Goal: Task Accomplishment & Management: Complete application form

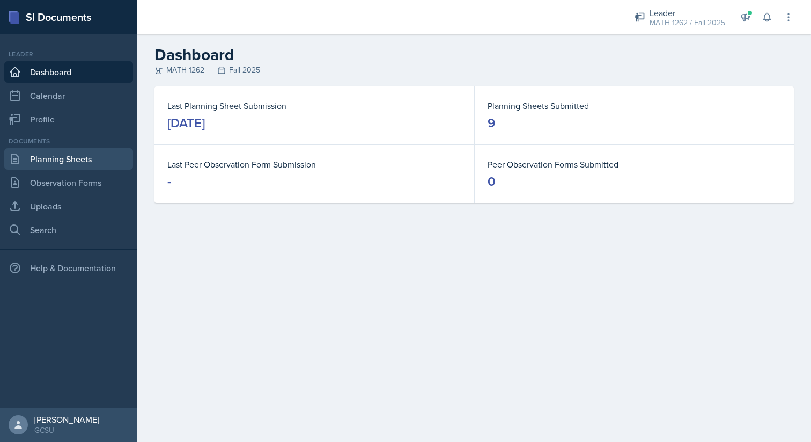
click at [73, 151] on link "Planning Sheets" at bounding box center [68, 158] width 129 height 21
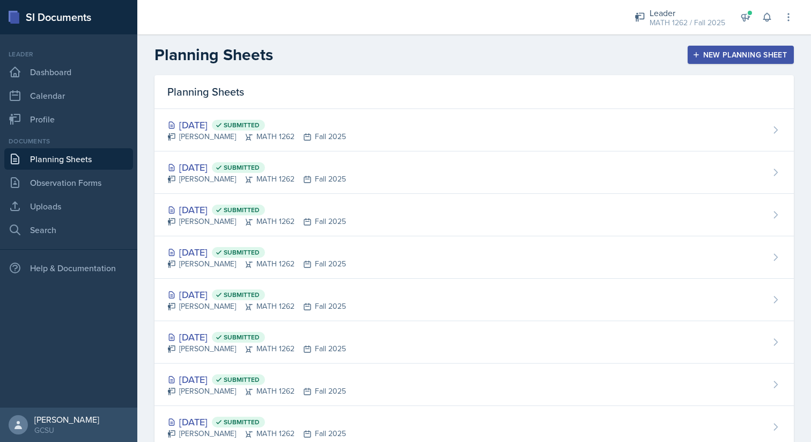
click at [762, 61] on button "New Planning Sheet" at bounding box center [741, 55] width 106 height 18
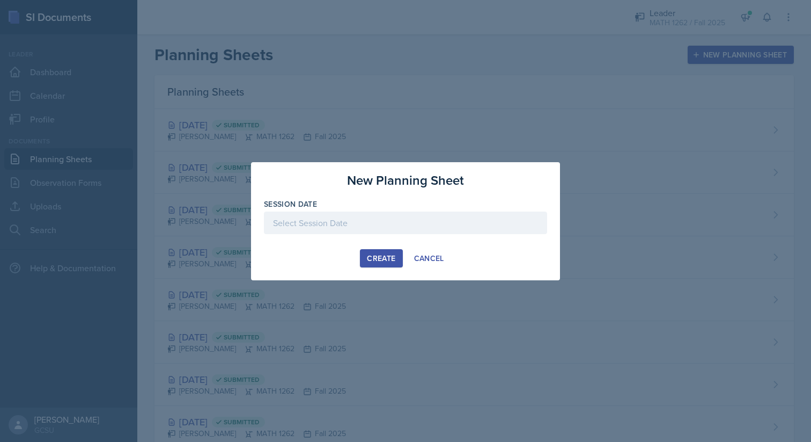
click at [494, 217] on div at bounding box center [405, 222] width 283 height 23
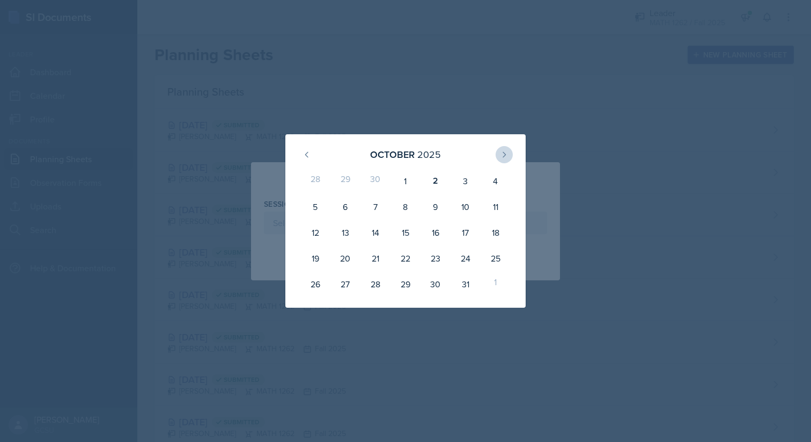
click at [502, 156] on icon at bounding box center [504, 154] width 9 height 9
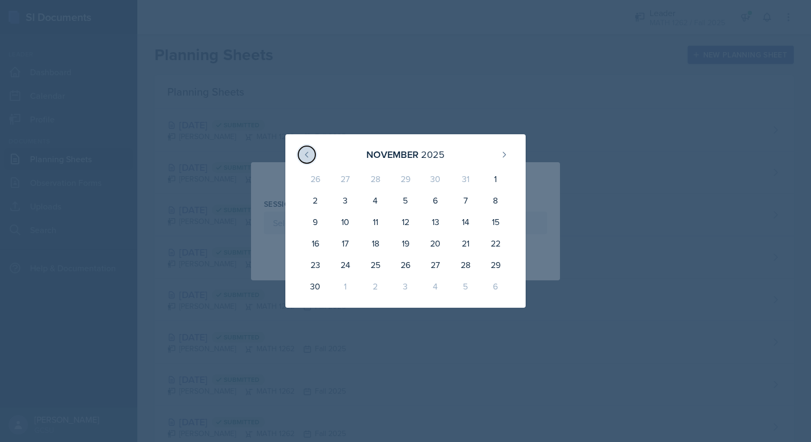
click at [315, 156] on button at bounding box center [306, 154] width 17 height 17
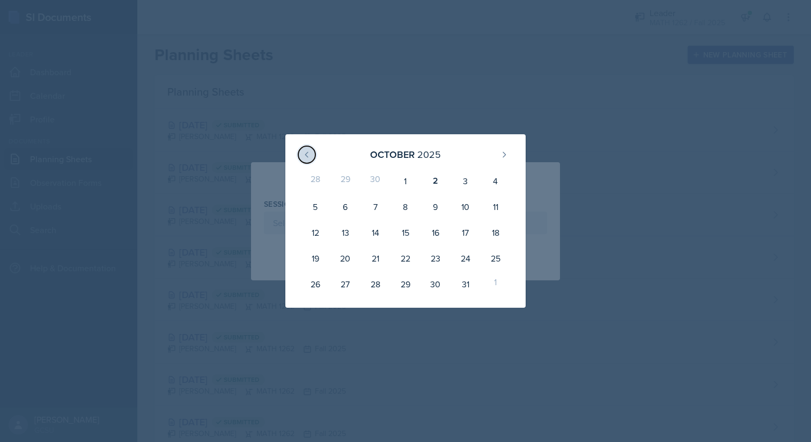
click at [315, 151] on button at bounding box center [306, 154] width 17 height 17
click at [355, 282] on div "29" at bounding box center [346, 284] width 30 height 26
type input "[DATE]"
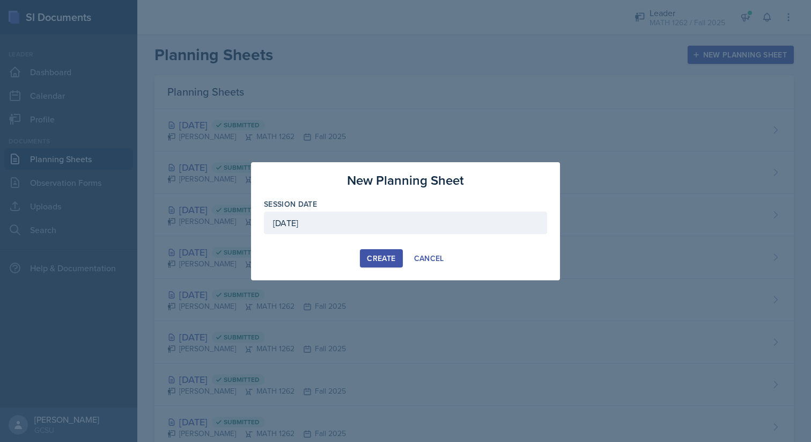
click at [374, 259] on div "Create" at bounding box center [381, 258] width 28 height 9
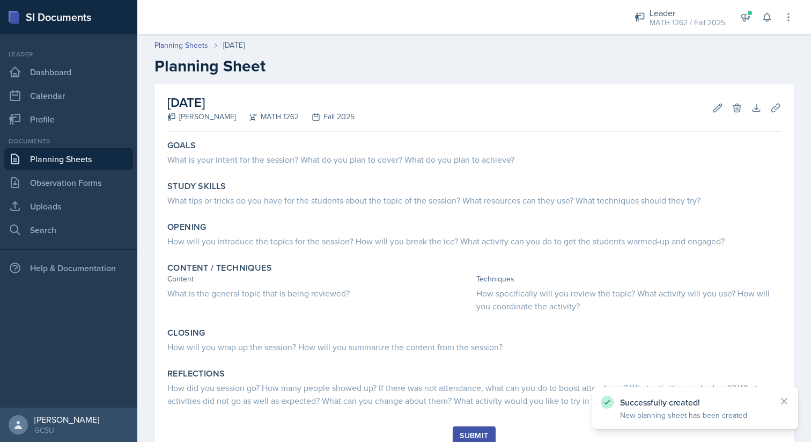
click at [432, 149] on div "Goals" at bounding box center [474, 145] width 614 height 11
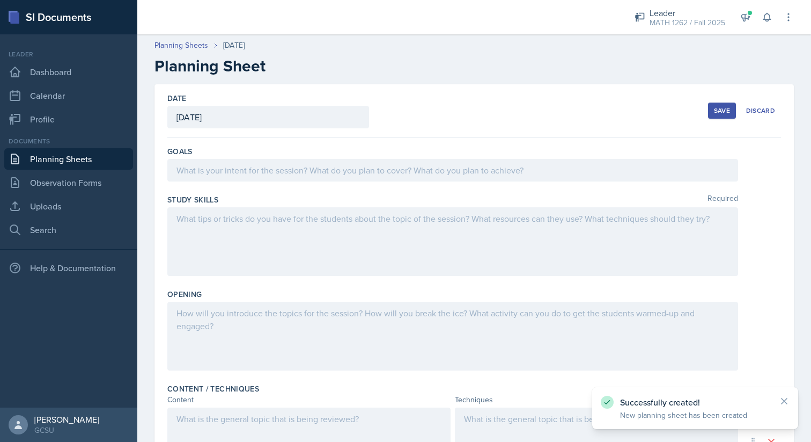
click at [426, 170] on div at bounding box center [452, 170] width 571 height 23
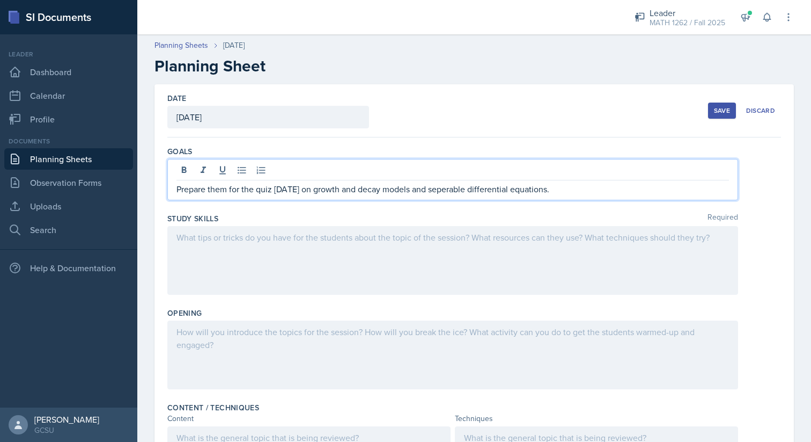
click at [402, 255] on div at bounding box center [452, 260] width 571 height 69
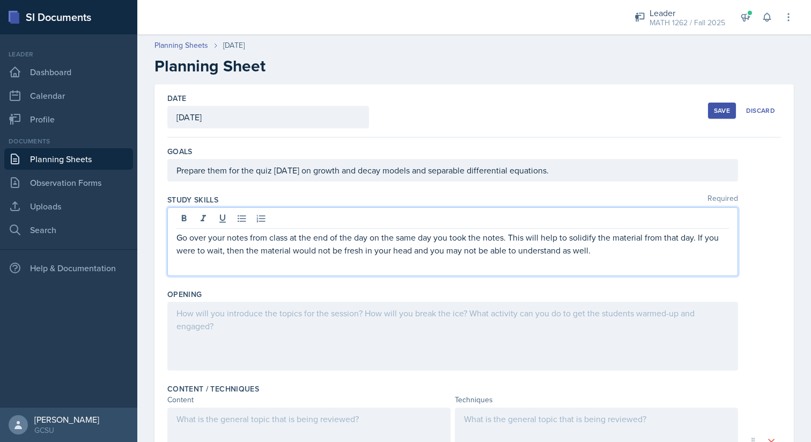
click at [367, 362] on div at bounding box center [452, 336] width 571 height 69
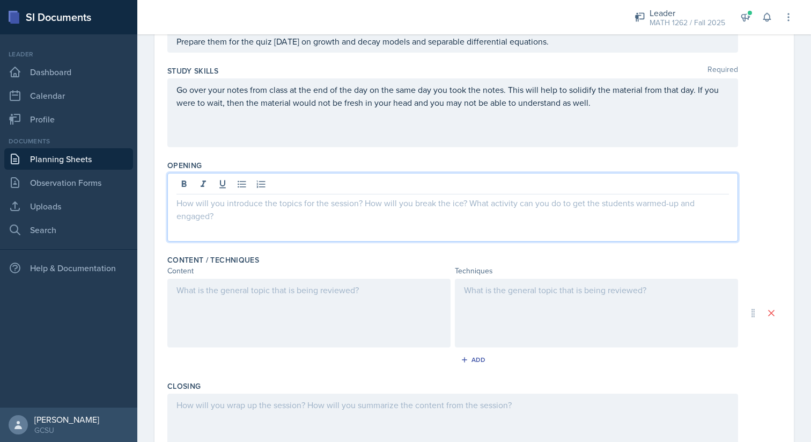
scroll to position [129, 0]
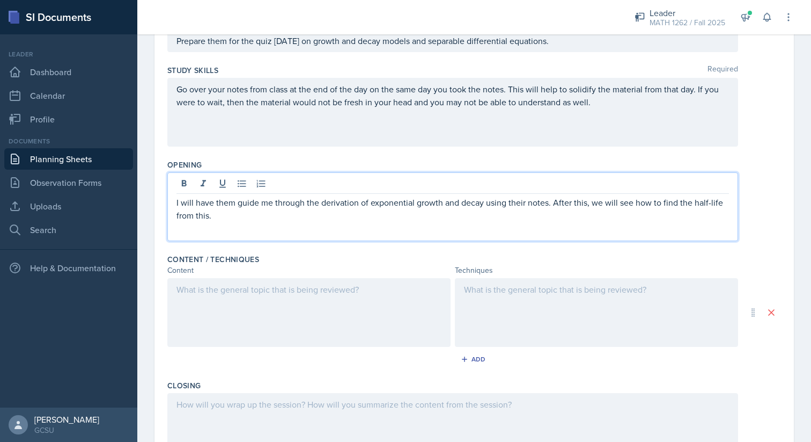
click at [342, 344] on div at bounding box center [308, 312] width 283 height 69
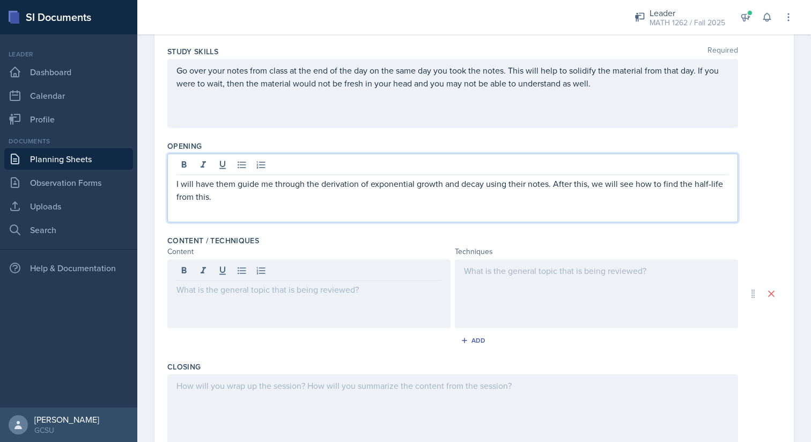
click at [362, 184] on p "I will have them guide me through the derivation of exponential growth and deca…" at bounding box center [453, 190] width 553 height 26
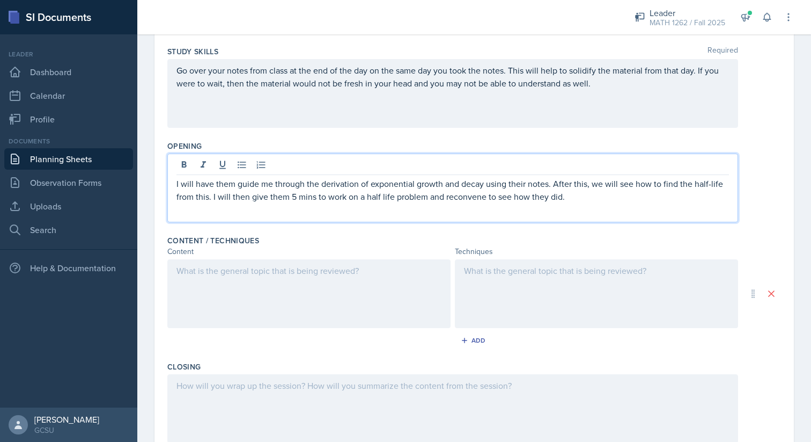
click at [293, 267] on div at bounding box center [308, 293] width 283 height 69
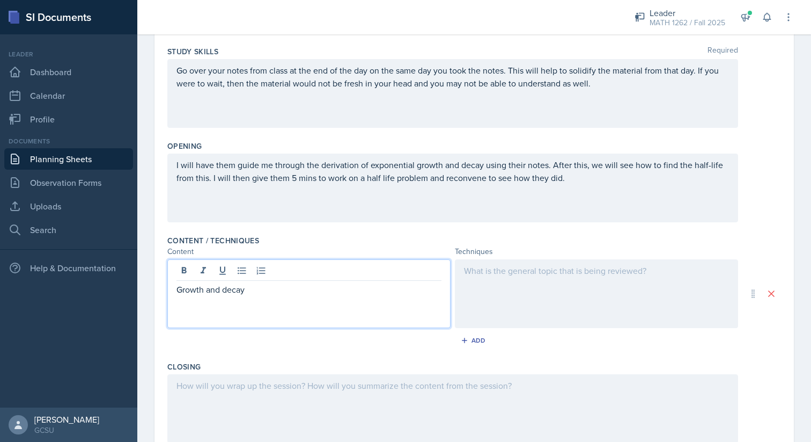
click at [530, 310] on div at bounding box center [596, 293] width 283 height 69
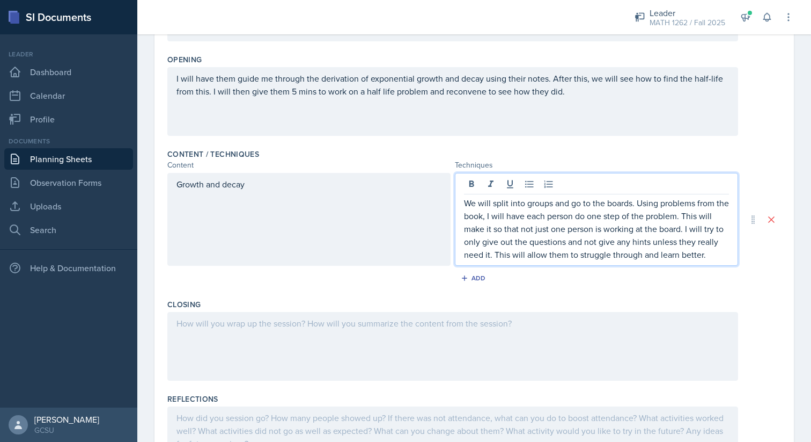
scroll to position [235, 0]
click at [470, 278] on div "Add" at bounding box center [474, 277] width 23 height 9
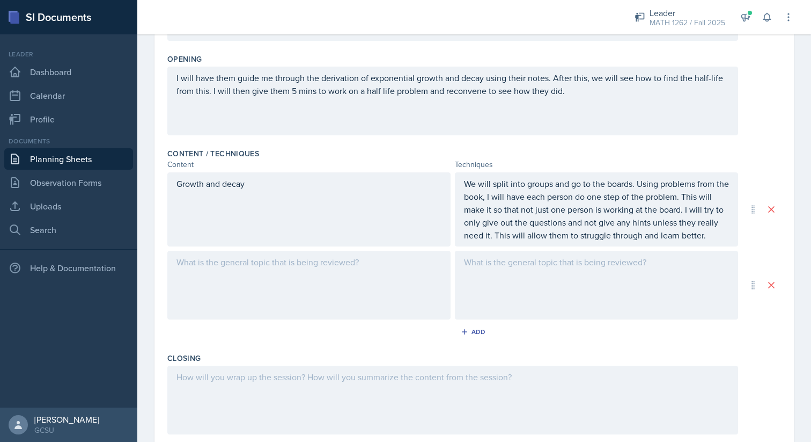
click at [413, 295] on div at bounding box center [308, 285] width 283 height 69
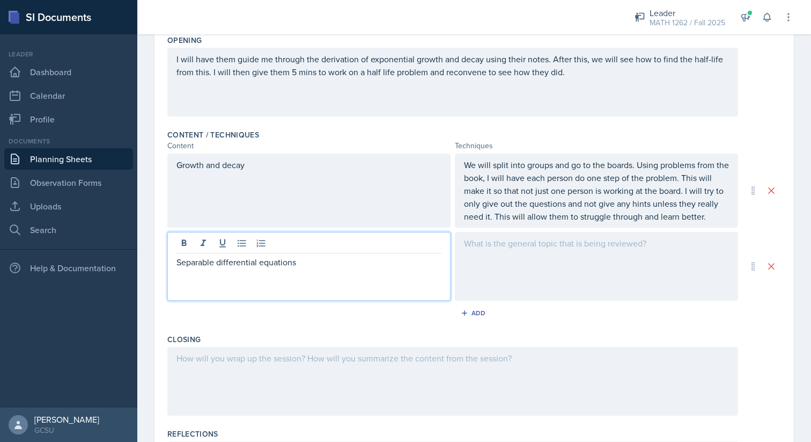
click at [553, 279] on div at bounding box center [596, 266] width 283 height 69
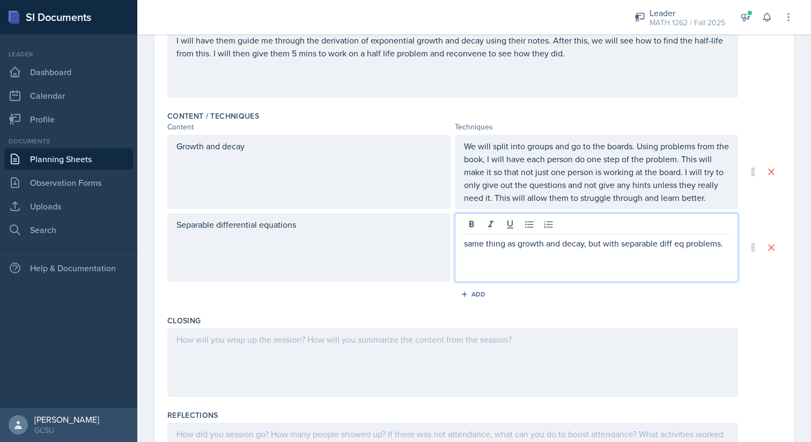
click at [393, 404] on div "Closing" at bounding box center [474, 358] width 614 height 94
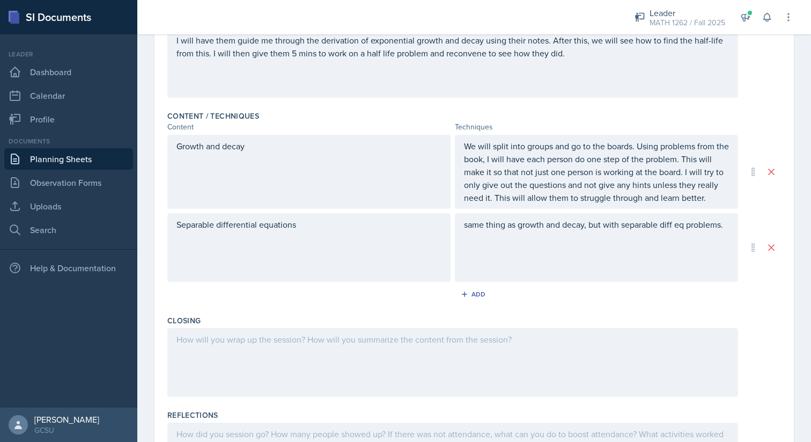
click at [408, 370] on div at bounding box center [452, 362] width 571 height 69
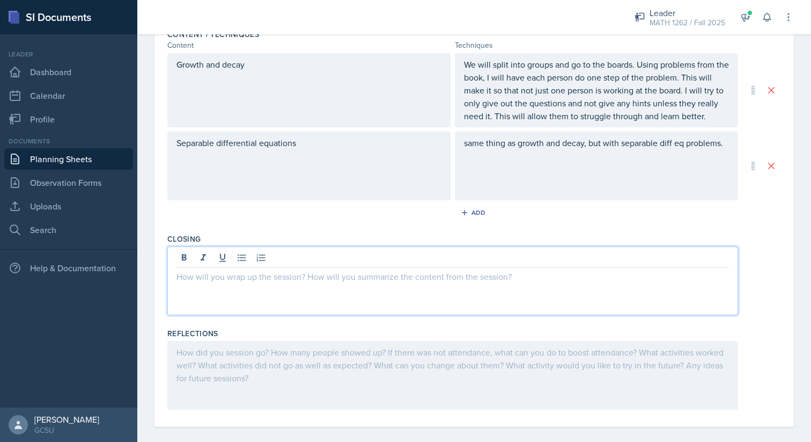
scroll to position [365, 0]
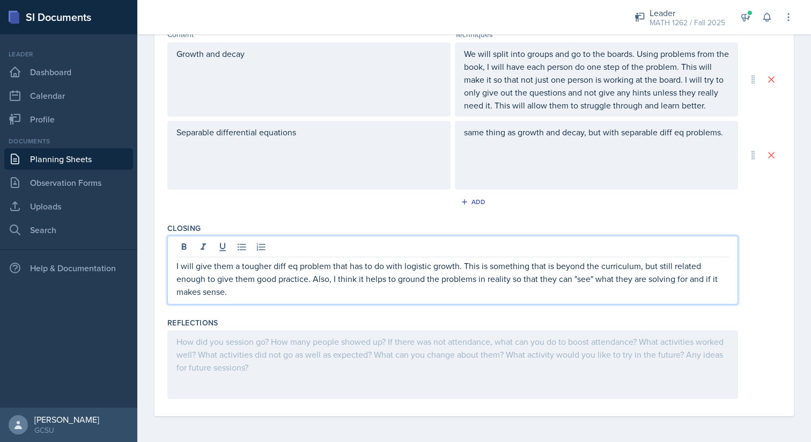
click at [380, 387] on div at bounding box center [452, 364] width 571 height 69
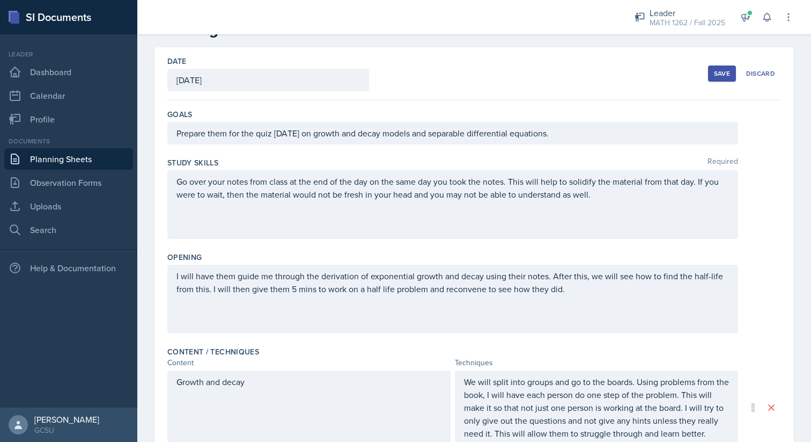
scroll to position [0, 0]
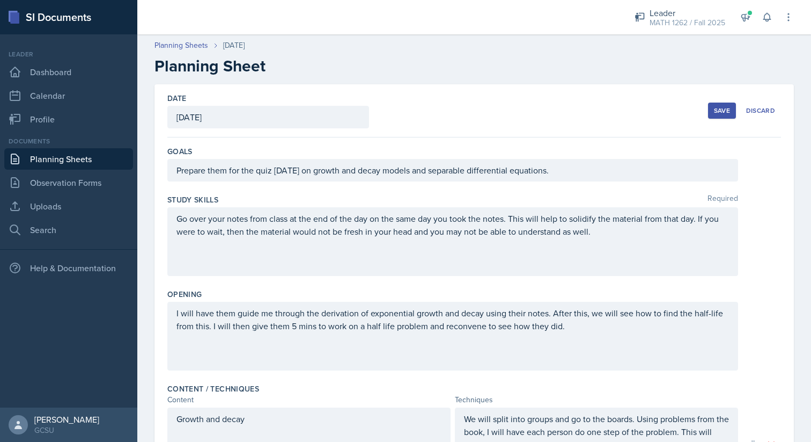
click at [714, 119] on div "Save Discard" at bounding box center [744, 110] width 73 height 25
click at [716, 119] on div "Save Discard" at bounding box center [744, 110] width 73 height 25
click at [721, 112] on div "Save" at bounding box center [722, 110] width 16 height 9
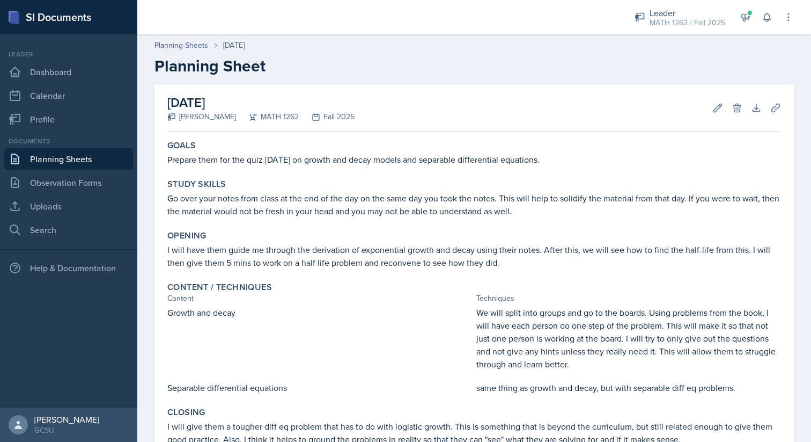
scroll to position [155, 0]
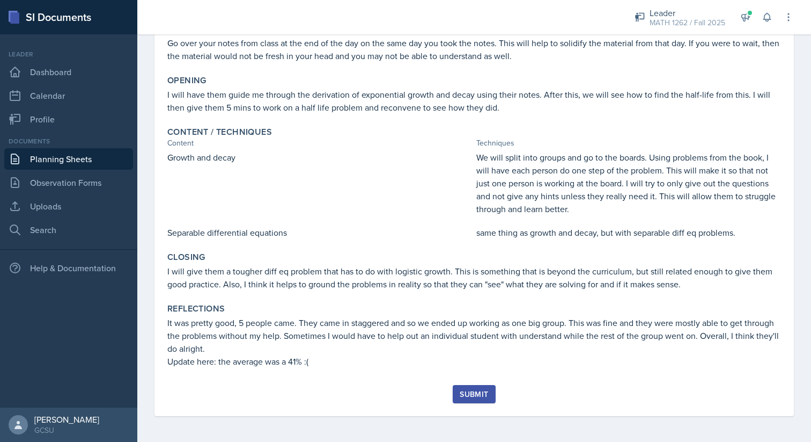
click at [488, 392] on div "Submit" at bounding box center [474, 394] width 28 height 9
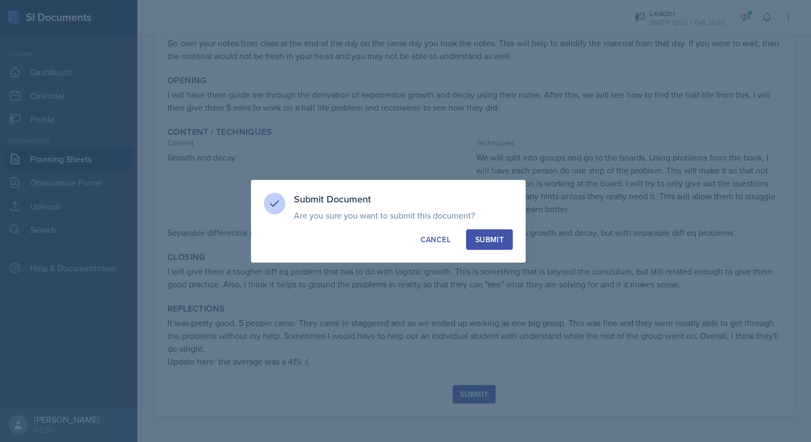
click at [494, 231] on button "Submit" at bounding box center [489, 239] width 47 height 20
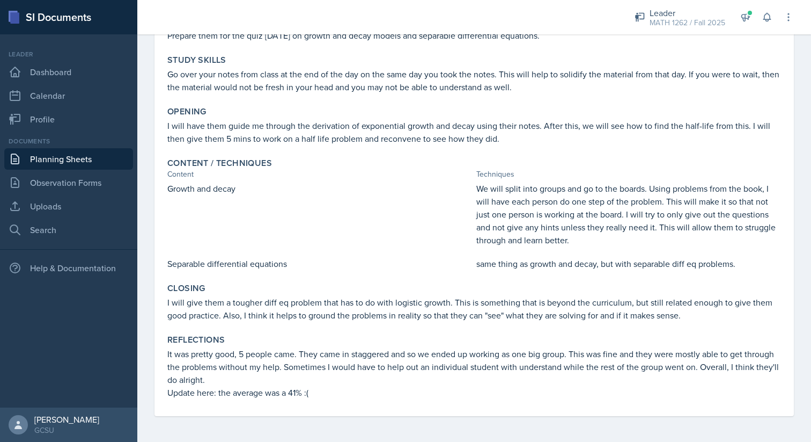
scroll to position [0, 0]
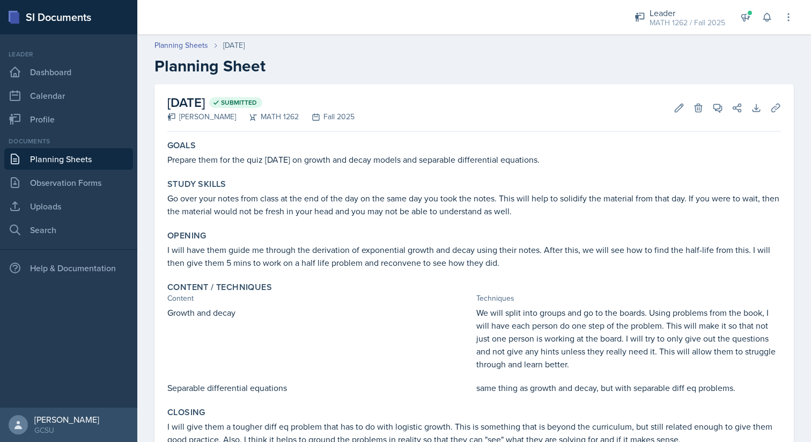
click at [107, 159] on link "Planning Sheets" at bounding box center [68, 158] width 129 height 21
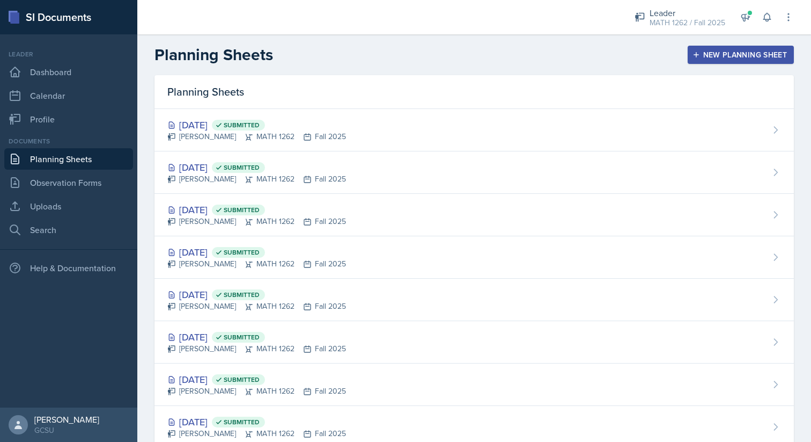
click at [758, 54] on div "New Planning Sheet" at bounding box center [741, 54] width 92 height 9
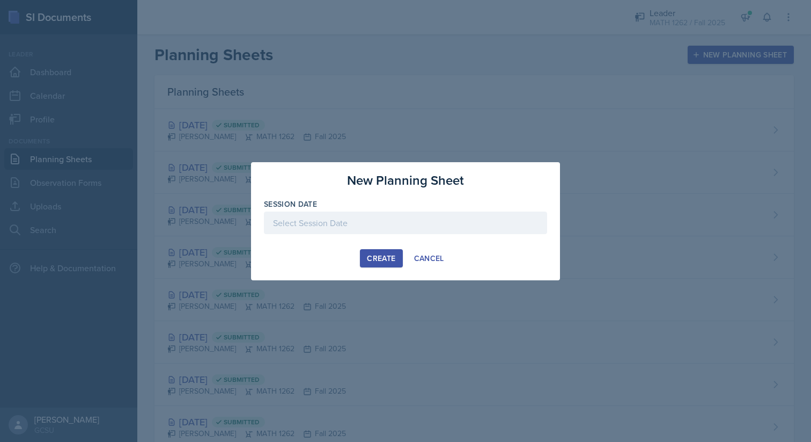
click at [445, 223] on div at bounding box center [405, 222] width 283 height 23
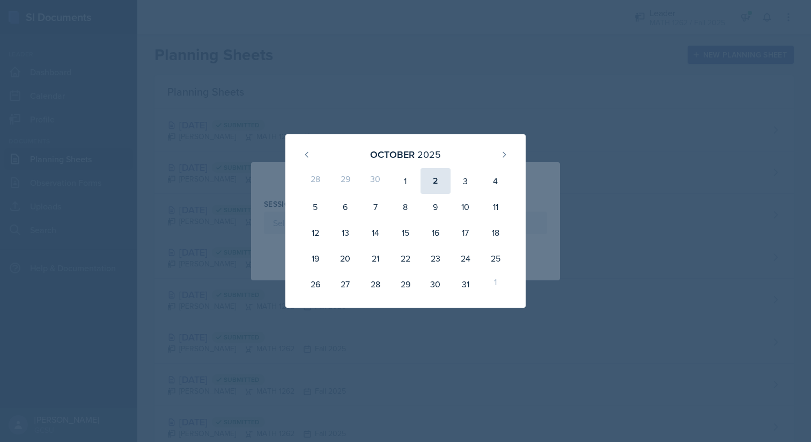
click at [430, 180] on div "2" at bounding box center [436, 181] width 30 height 26
type input "[DATE]"
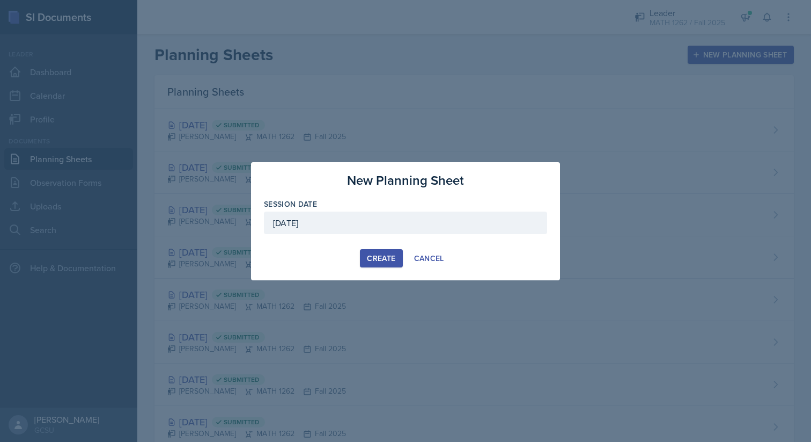
click at [386, 257] on div "Create" at bounding box center [381, 258] width 28 height 9
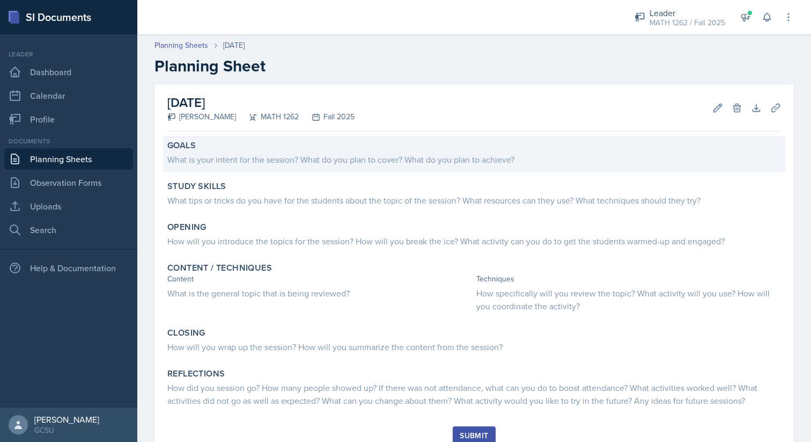
click at [374, 153] on div "What is your intent for the session? What do you plan to cover? What do you pla…" at bounding box center [474, 159] width 614 height 13
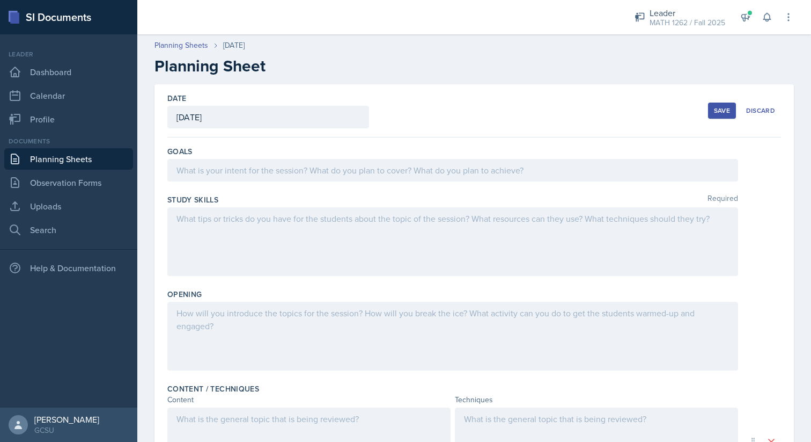
click at [370, 165] on div at bounding box center [452, 170] width 571 height 23
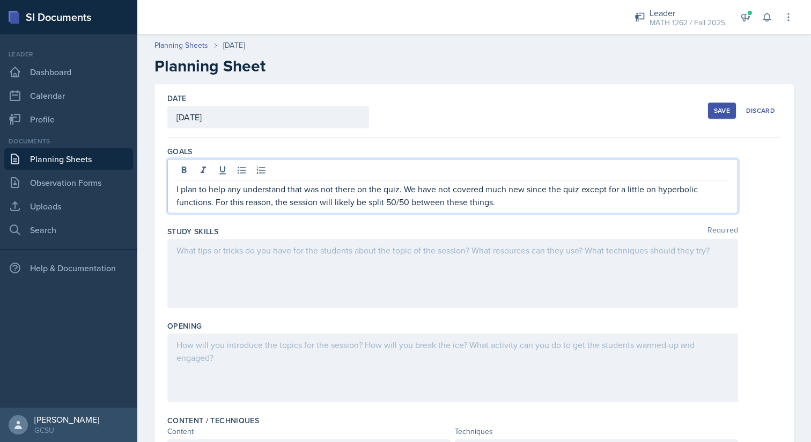
click at [310, 265] on div at bounding box center [452, 273] width 571 height 69
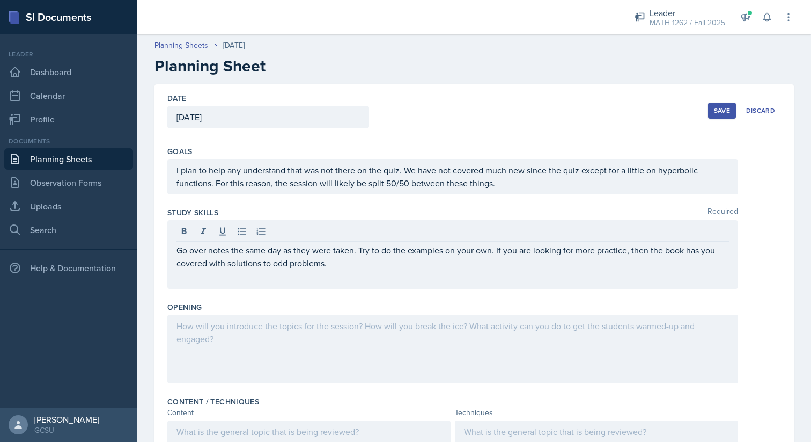
click at [296, 318] on div at bounding box center [452, 348] width 571 height 69
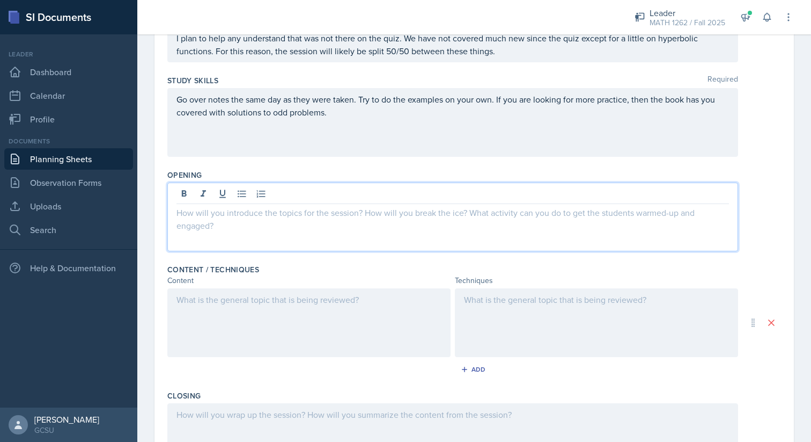
scroll to position [133, 0]
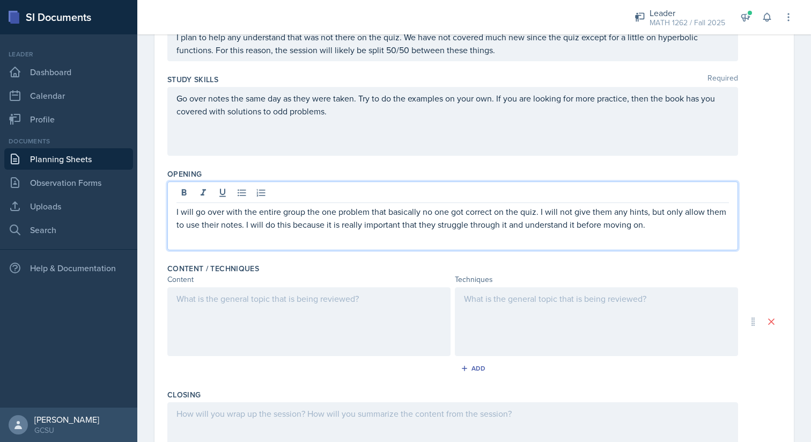
click at [251, 312] on div at bounding box center [308, 321] width 283 height 69
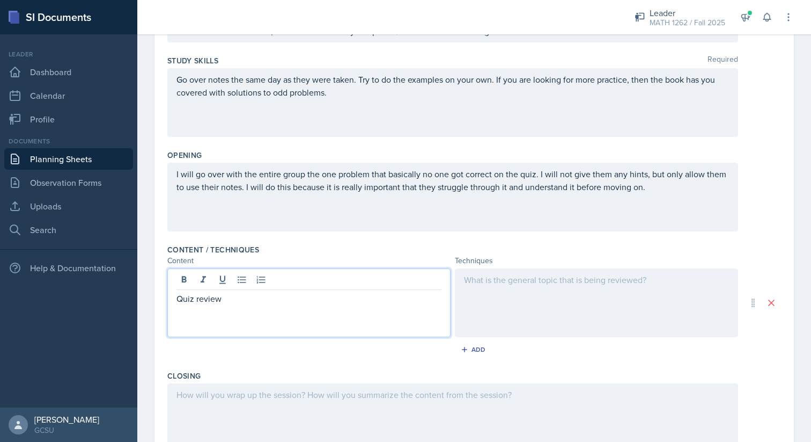
click at [499, 296] on div at bounding box center [596, 302] width 283 height 69
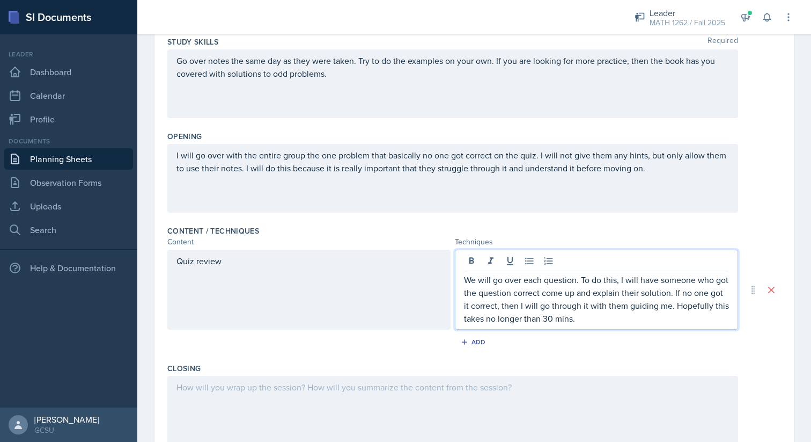
click at [474, 352] on div "Add" at bounding box center [474, 344] width 614 height 20
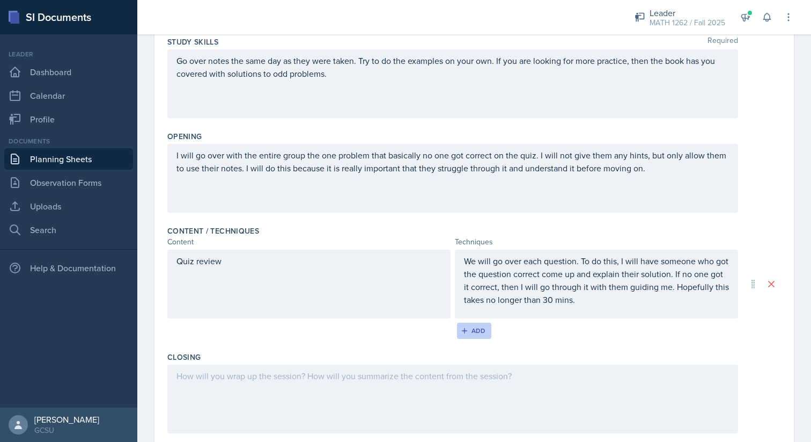
click at [474, 335] on button "Add" at bounding box center [474, 331] width 35 height 16
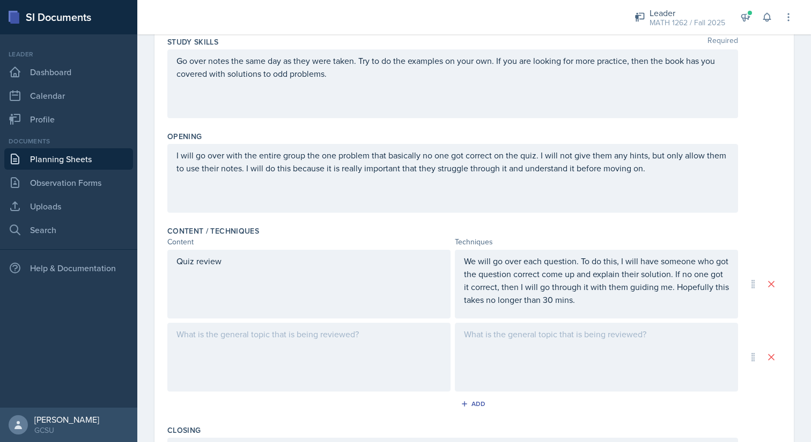
click at [408, 328] on div at bounding box center [308, 357] width 283 height 69
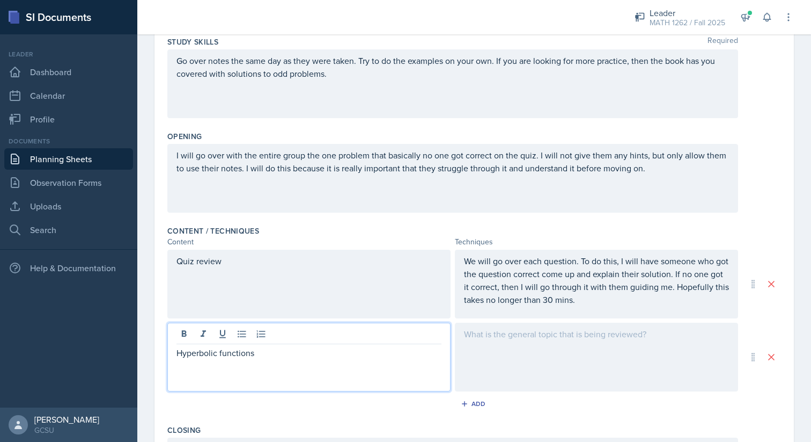
click at [590, 335] on div at bounding box center [596, 357] width 283 height 69
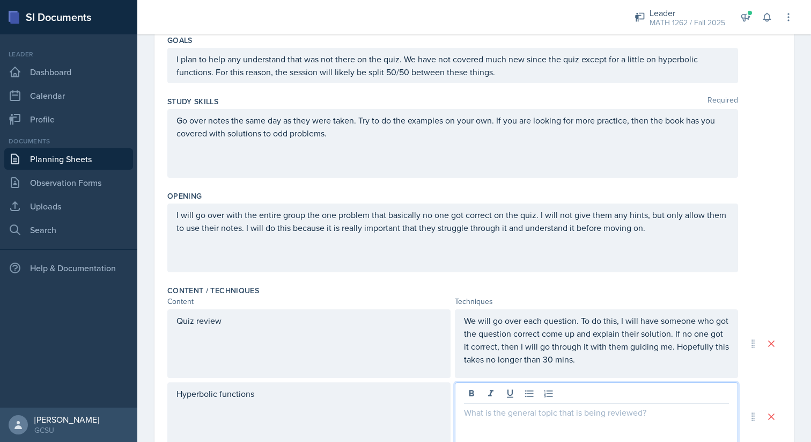
scroll to position [101, 0]
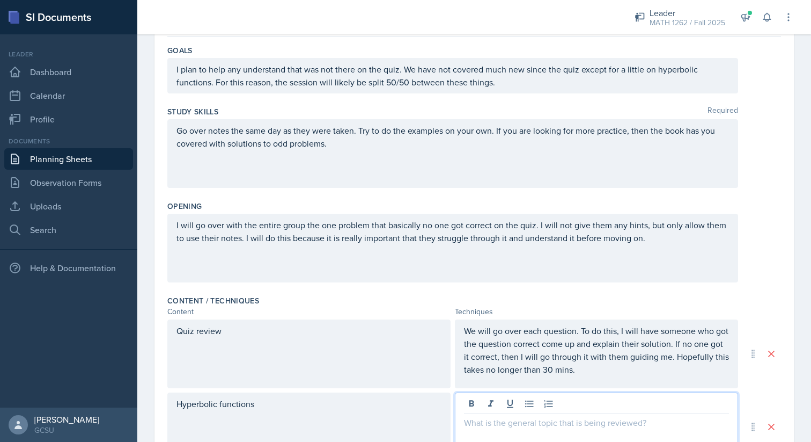
click at [211, 82] on p "I plan to help any understand that was not there on the quiz. We have not cover…" at bounding box center [453, 76] width 553 height 26
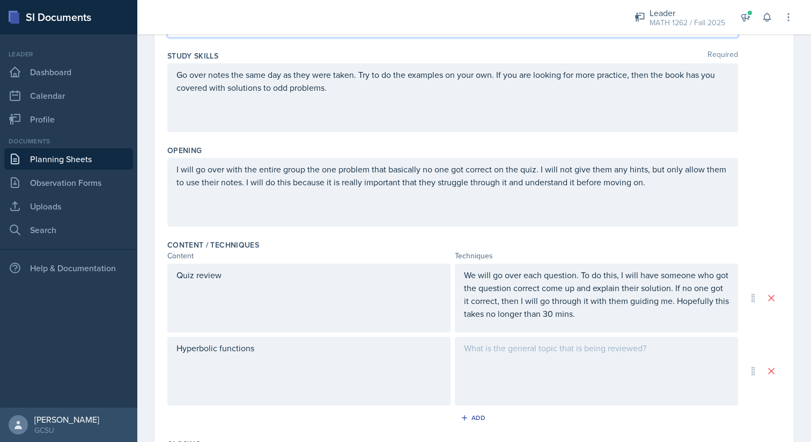
scroll to position [0, 0]
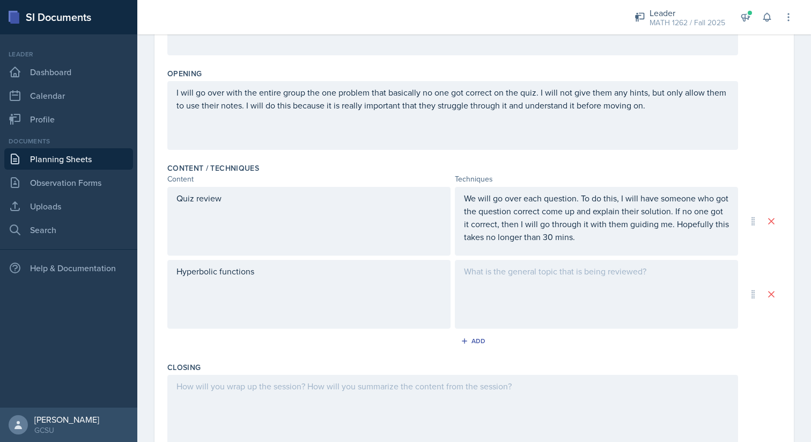
click at [610, 280] on div at bounding box center [596, 294] width 283 height 69
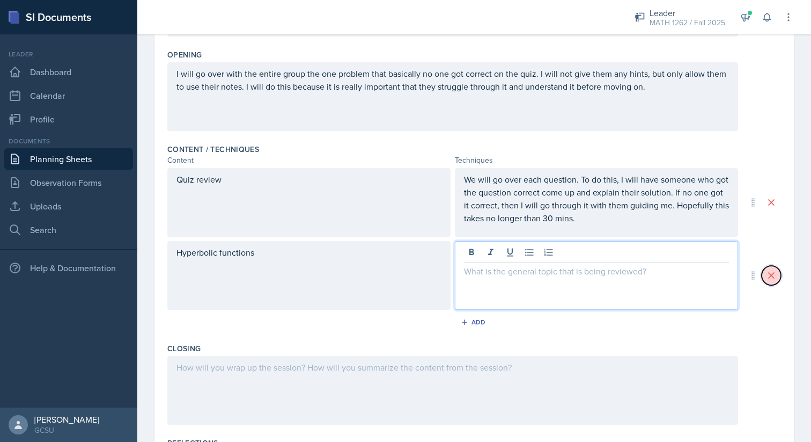
click at [778, 279] on button at bounding box center [771, 275] width 19 height 19
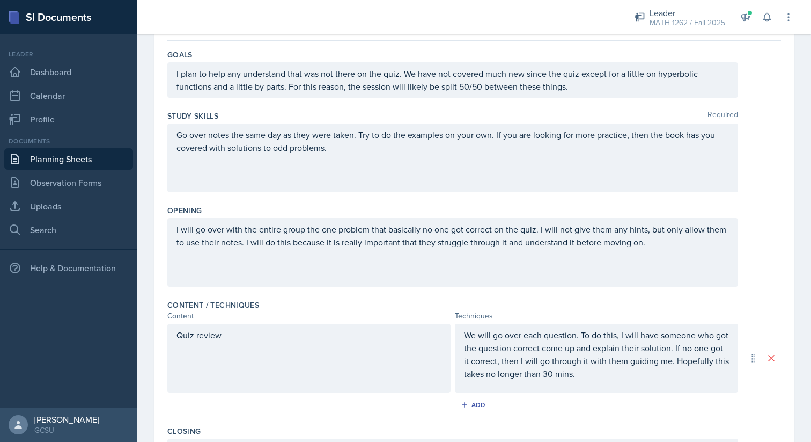
scroll to position [115, 0]
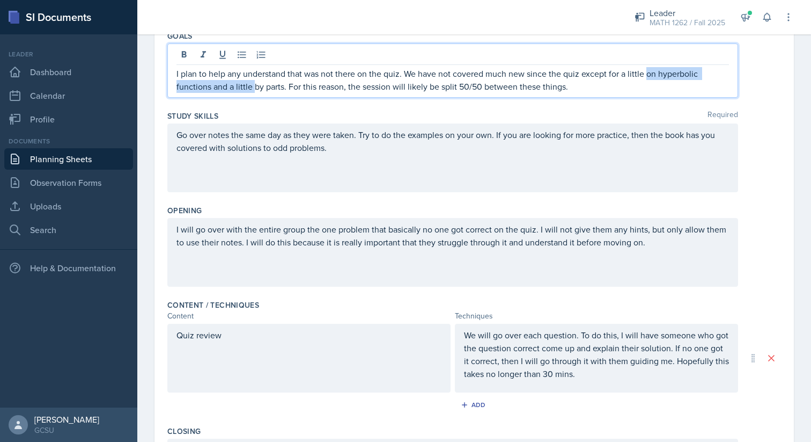
drag, startPoint x: 647, startPoint y: 76, endPoint x: 254, endPoint y: 87, distance: 393.0
click at [254, 87] on p "I plan to help any understand that was not there on the quiz. We have not cover…" at bounding box center [453, 80] width 553 height 26
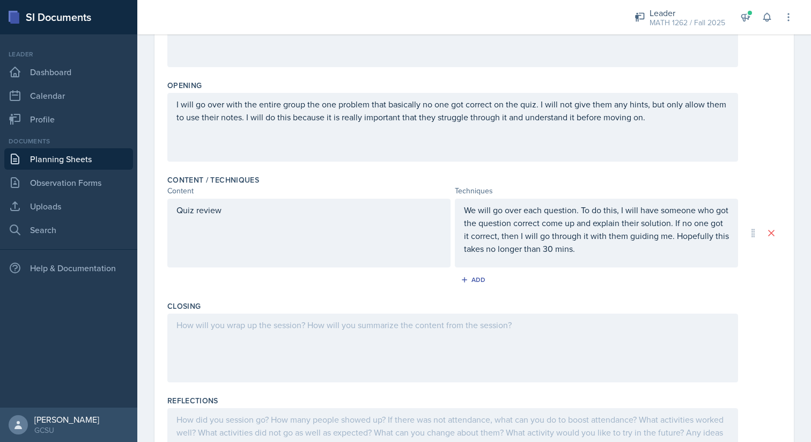
scroll to position [244, 0]
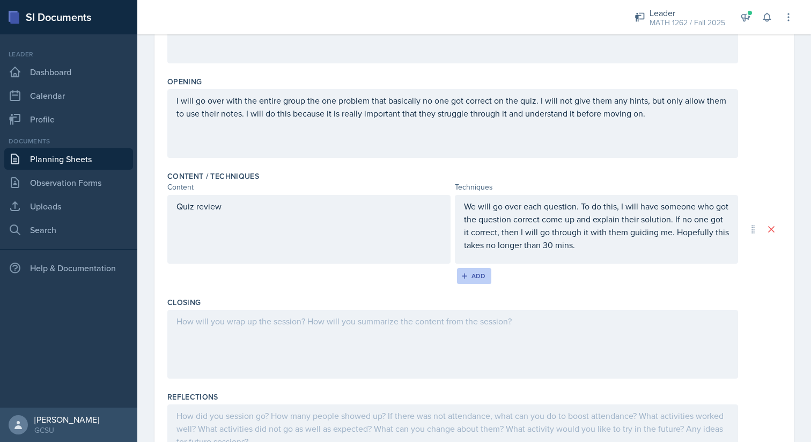
click at [480, 279] on div "Add" at bounding box center [474, 276] width 23 height 9
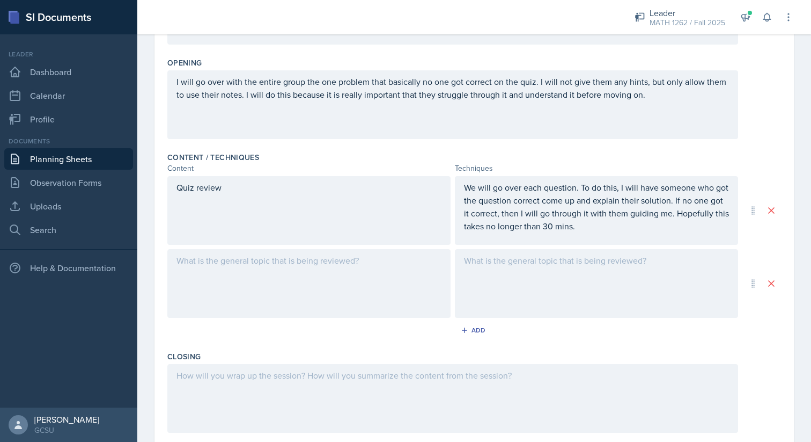
scroll to position [225, 0]
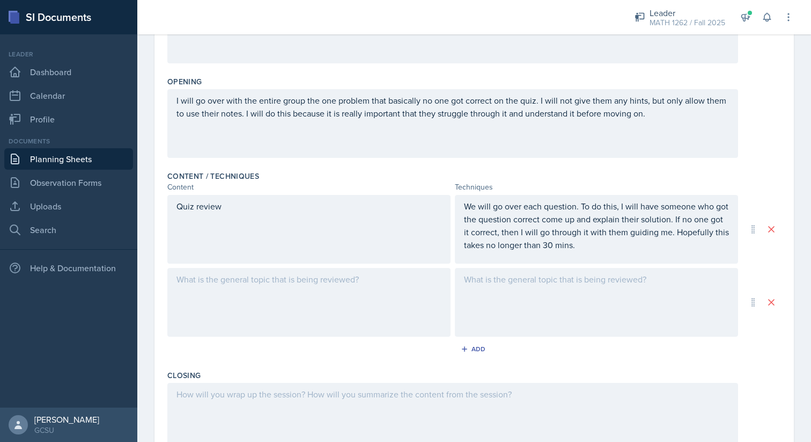
click at [365, 280] on div at bounding box center [308, 302] width 283 height 69
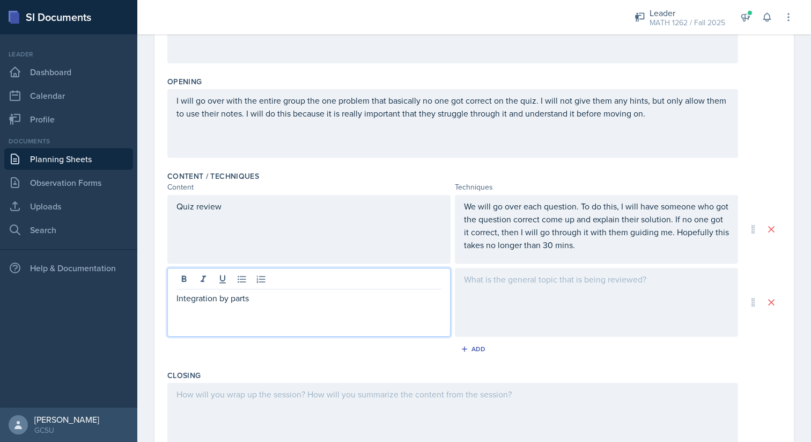
click at [709, 281] on div at bounding box center [596, 302] width 283 height 69
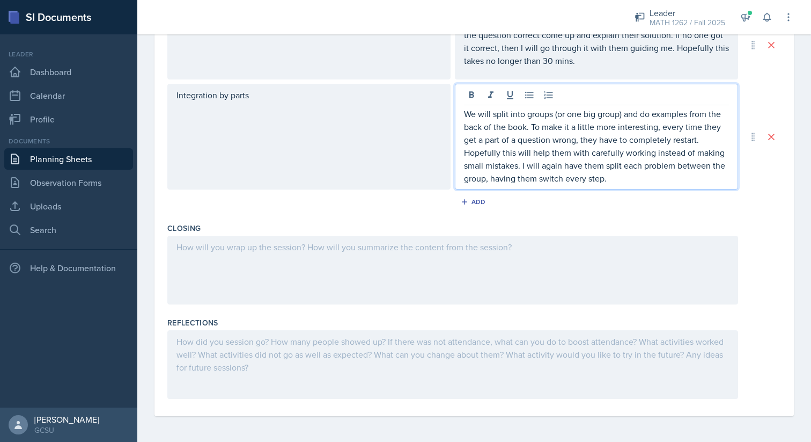
click at [660, 236] on div at bounding box center [452, 270] width 571 height 69
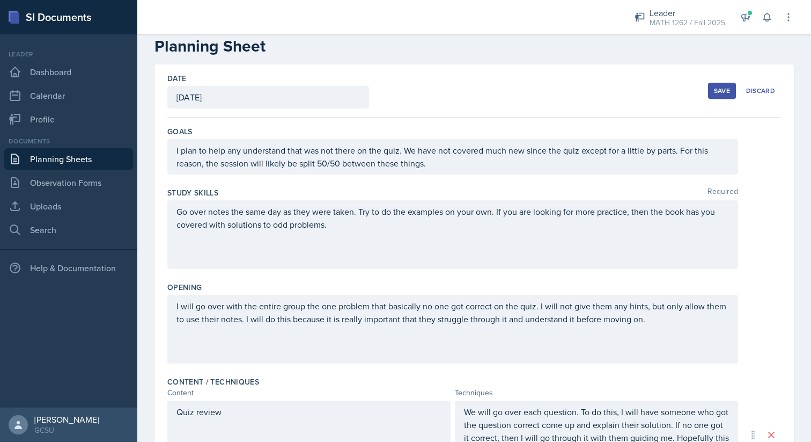
scroll to position [0, 0]
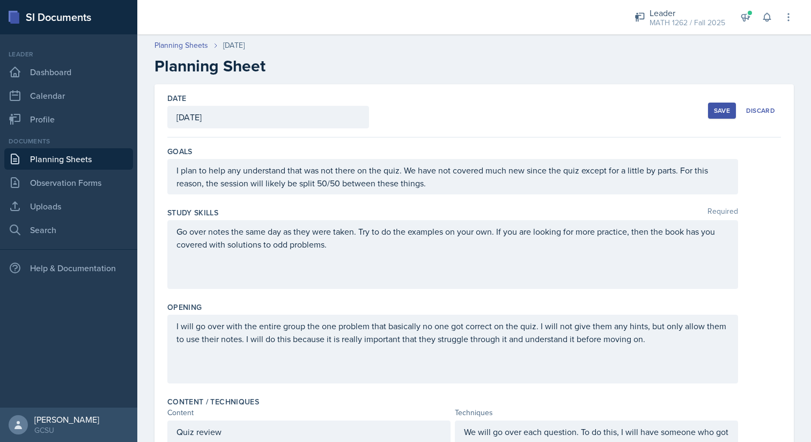
click at [730, 119] on div "Save Discard" at bounding box center [744, 110] width 73 height 25
click at [730, 115] on button "Save" at bounding box center [722, 111] width 28 height 16
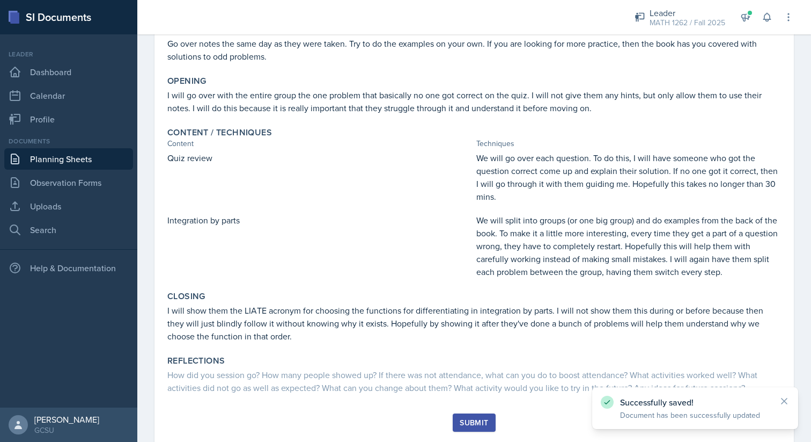
scroll to position [196, 0]
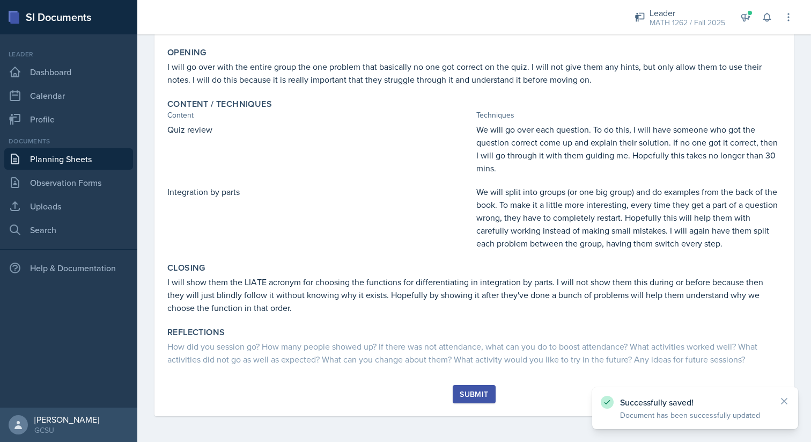
click at [485, 391] on div "Submit" at bounding box center [474, 394] width 28 height 9
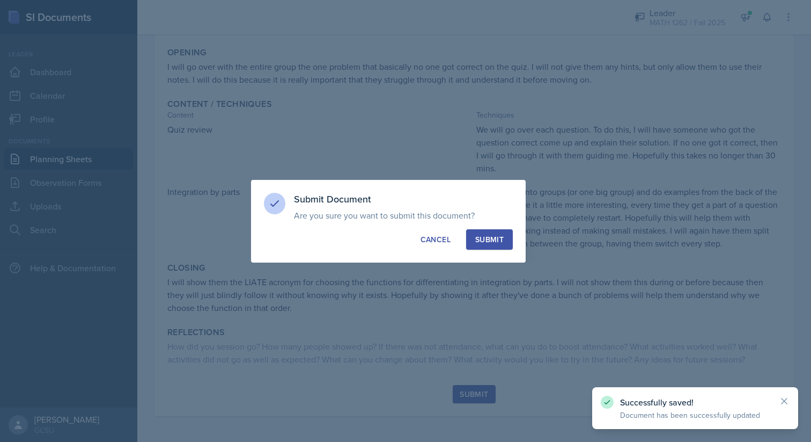
click at [500, 242] on div "Submit" at bounding box center [489, 239] width 28 height 11
